Goal: Download file/media

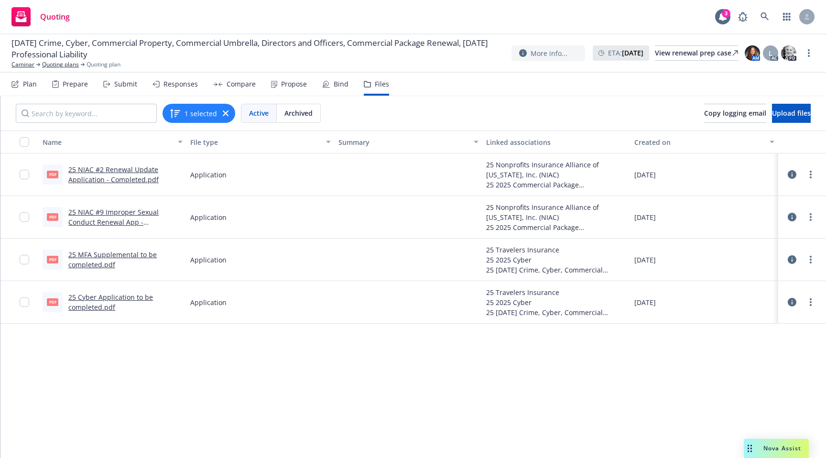
click at [132, 170] on link "25 NIAC #2 Renewal Update Application - Completed.pdf" at bounding box center [113, 174] width 90 height 19
